Goal: Transaction & Acquisition: Purchase product/service

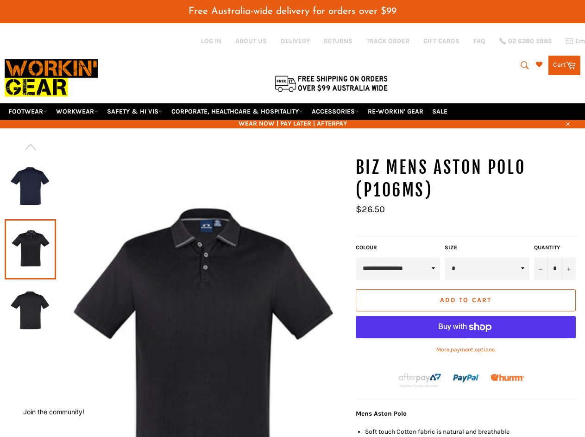
click at [522, 65] on icon "submit" at bounding box center [525, 65] width 10 height 10
click at [567, 123] on icon "button" at bounding box center [568, 124] width 4 height 4
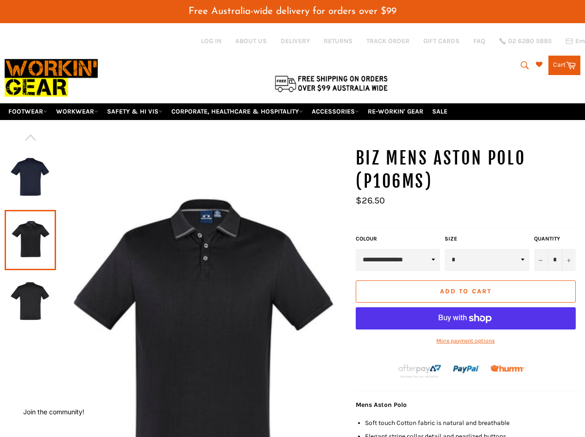
click at [30, 147] on div at bounding box center [30, 178] width 51 height 62
click at [30, 347] on div at bounding box center [176, 358] width 342 height 423
click at [555, 269] on input "*" at bounding box center [555, 260] width 42 height 22
click at [541, 269] on button "−" at bounding box center [541, 260] width 14 height 22
click at [569, 269] on button "+" at bounding box center [569, 260] width 14 height 22
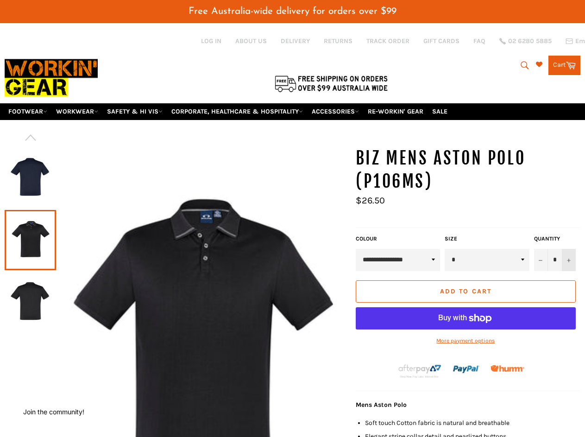
type input "*"
click at [465, 300] on button "Add to Cart" at bounding box center [466, 291] width 220 height 22
click at [465, 349] on div "Add to Cart More payment options This item is a recurring or deferred purchase.…" at bounding box center [465, 317] width 225 height 74
click at [54, 411] on button "Join the community!" at bounding box center [53, 412] width 61 height 8
